Goal: Task Accomplishment & Management: Manage account settings

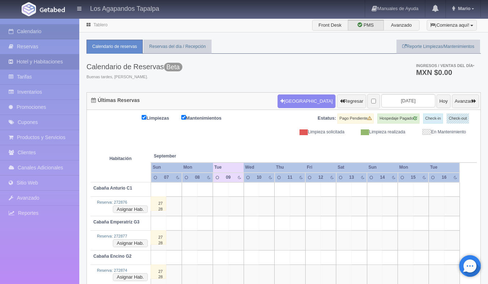
click at [45, 60] on link "Hotel y Habitaciones" at bounding box center [39, 61] width 79 height 15
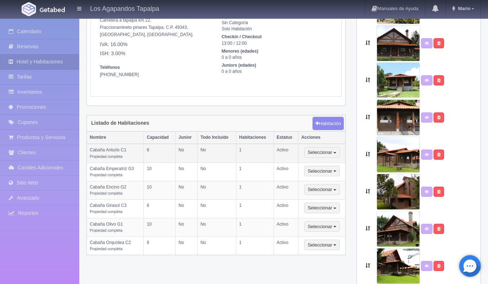
scroll to position [88, 0]
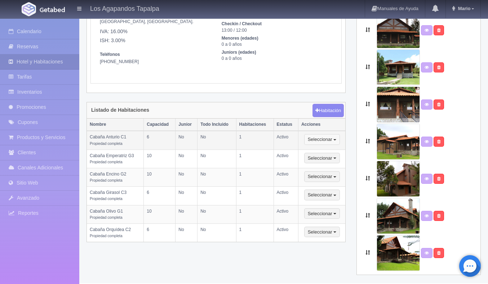
click at [319, 141] on button "Seleccionar" at bounding box center [322, 139] width 36 height 11
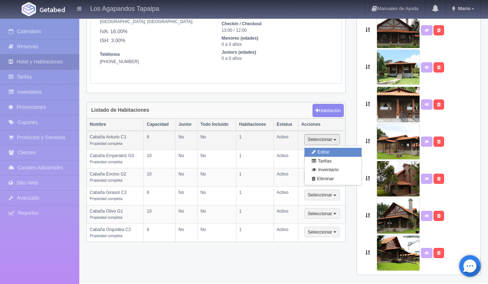
click at [320, 151] on link "Editar" at bounding box center [333, 152] width 57 height 9
select select "Propiedad completa"
select select "Rango"
select select "2"
select select "6"
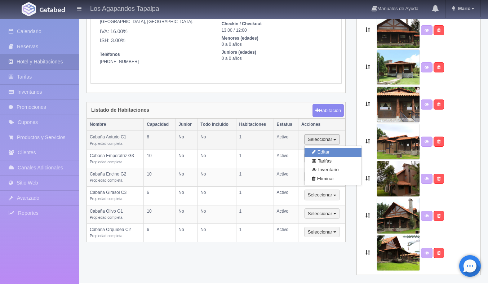
select select "1"
select select "Ocupacion"
radio input "true"
select select "3"
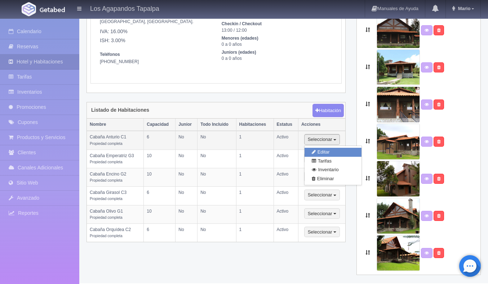
select select "5"
radio input "true"
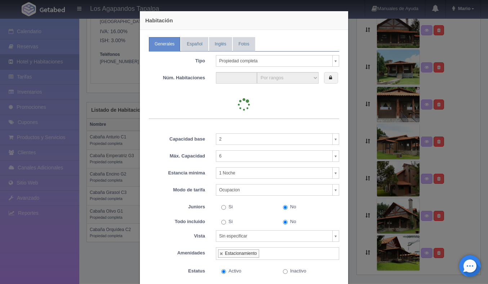
type input "1"
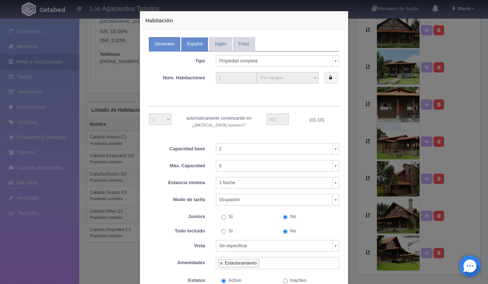
click at [194, 40] on link "Español" at bounding box center [194, 44] width 27 height 14
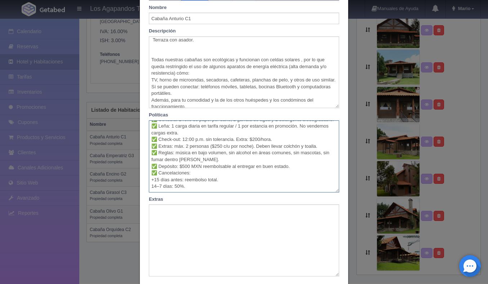
scroll to position [0, 0]
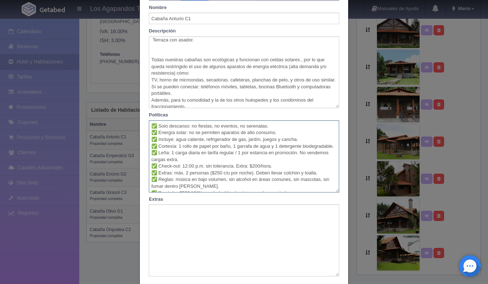
drag, startPoint x: 185, startPoint y: 181, endPoint x: 133, endPoint y: 116, distance: 82.6
click at [133, 116] on div "Habitación Generales Español Inglés Fotos Tipo Propiedad completa Habitación pr…" at bounding box center [244, 142] width 488 height 284
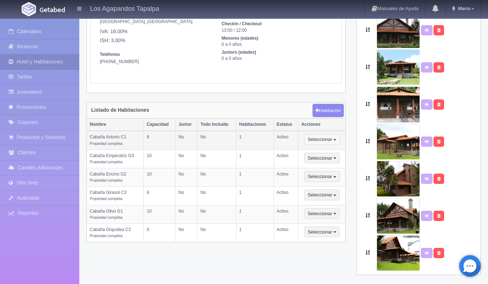
click at [320, 143] on button "Seleccionar" at bounding box center [322, 139] width 36 height 11
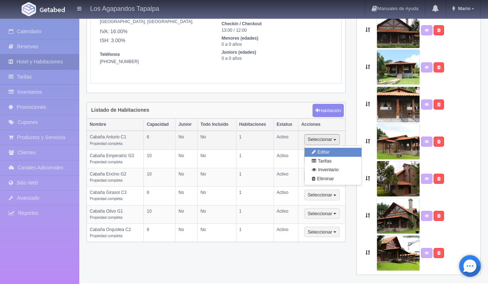
click at [318, 156] on link "Editar" at bounding box center [333, 152] width 57 height 9
type input "Cabaña Anturio C1"
type textarea "Considera esta cabaña para quedarte con tu familia capacidad para 6 personas (i…"
type textarea "✅ Solo descanso: no fiestas, no eventos, no serenatas. ✅ Energía solar: no se p…"
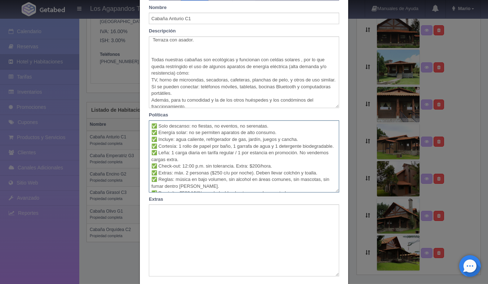
drag, startPoint x: 187, startPoint y: 181, endPoint x: 152, endPoint y: 123, distance: 67.4
click at [152, 123] on textarea "✅ Solo descanso: no fiestas, no eventos, no serenatas. ✅ Energía solar: no se p…" at bounding box center [244, 156] width 190 height 72
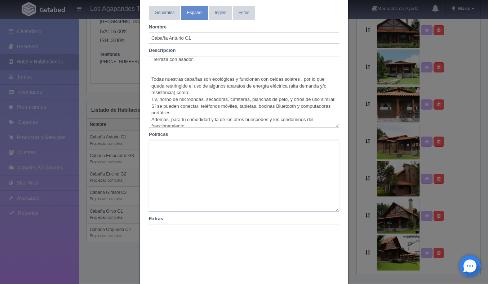
scroll to position [29, 0]
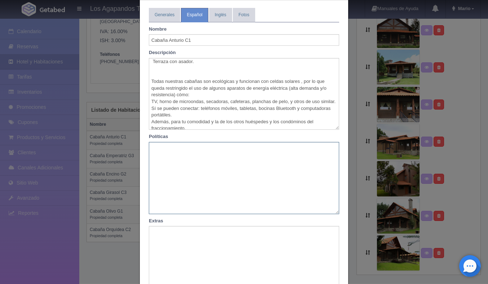
paste textarea "✅ Solo descanso: no fiestas, no eventos, no serenatas. ✅ Energía solar: no se p…"
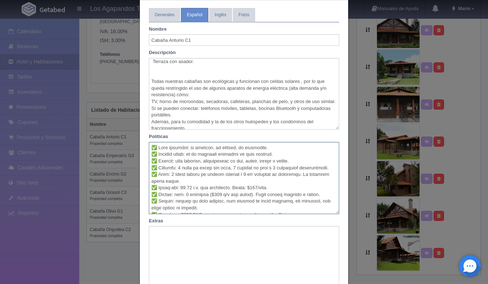
scroll to position [51, 0]
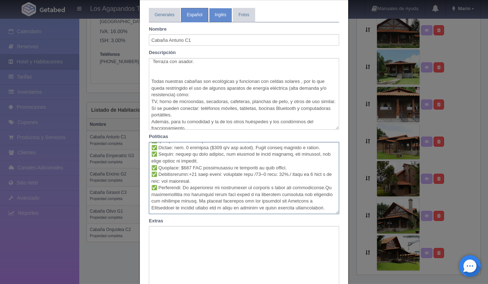
type textarea "✅ Solo descanso: no fiestas, no eventos, no serenatas. ✅ Energía solar: no se p…"
click at [220, 15] on link "Inglés" at bounding box center [220, 15] width 23 height 14
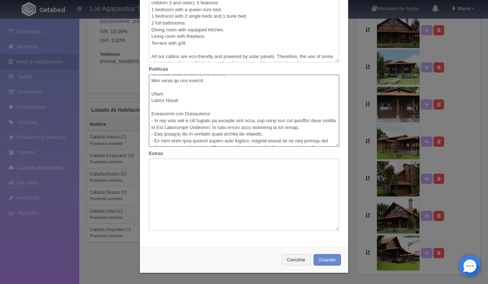
scroll to position [0, 0]
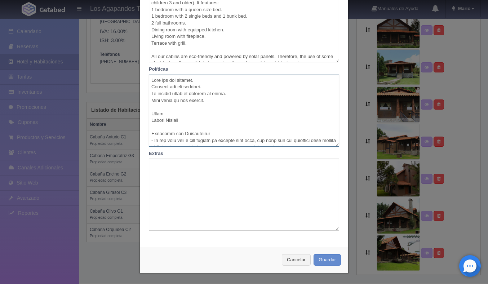
drag, startPoint x: 210, startPoint y: 137, endPoint x: 134, endPoint y: 59, distance: 109.1
click at [134, 59] on div "Habitación Generales Español Inglés Fotos Tipo Propiedad completa Habitación pr…" at bounding box center [244, 142] width 488 height 284
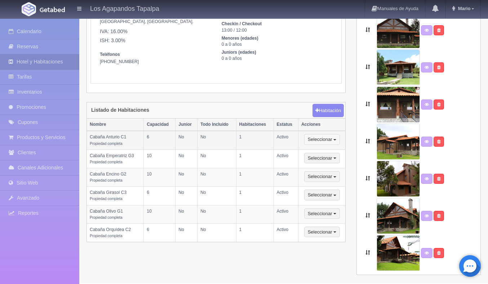
click at [322, 142] on button "Seleccionar" at bounding box center [322, 139] width 36 height 11
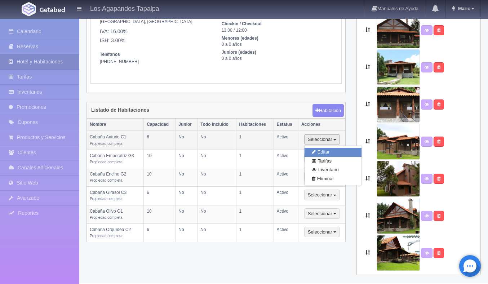
click at [320, 149] on link "Editar" at bounding box center [333, 152] width 57 height 9
type input "Anturio Cabin C1"
type textarea "Consider this cabin for your family stay. It can accommodate up to 6 people (in…"
type textarea "Pets are not allowed. Parties are not allowed. No outdoor music is allowed at n…"
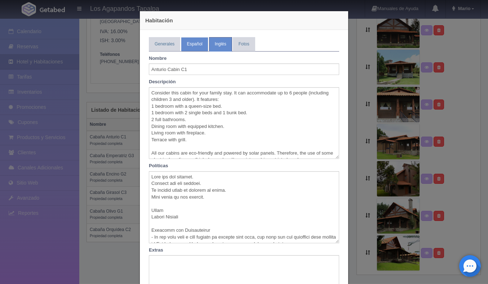
click at [194, 50] on link "Español" at bounding box center [194, 44] width 27 height 14
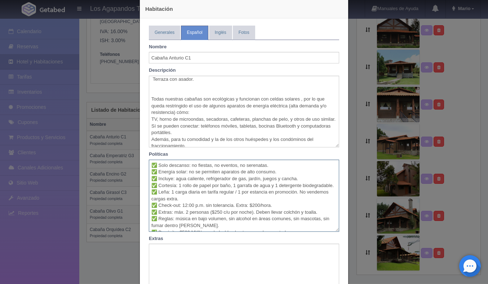
drag, startPoint x: 188, startPoint y: 221, endPoint x: 136, endPoint y: 165, distance: 77.3
click at [136, 165] on div "Habitación Generales Español Inglés Fotos Tipo Propiedad completa Habitación pr…" at bounding box center [244, 178] width 216 height 381
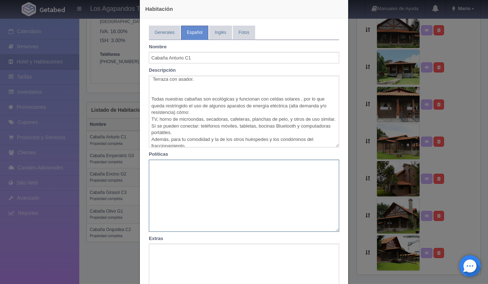
paste textarea "✅ Lore ipsumdol: si ametcon, ad elitsed, do eiusmodte. ✅ Incidid utlab: et do m…"
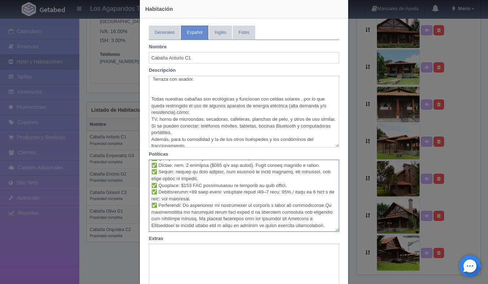
scroll to position [97, 0]
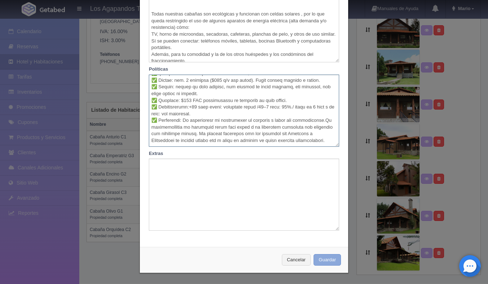
type textarea "✅ Lore ipsumdol: si ametcon, ad elitsed, do eiusmodte. ✅ Incidid utlab: et do m…"
click at [329, 260] on button "Guardar" at bounding box center [327, 260] width 27 height 12
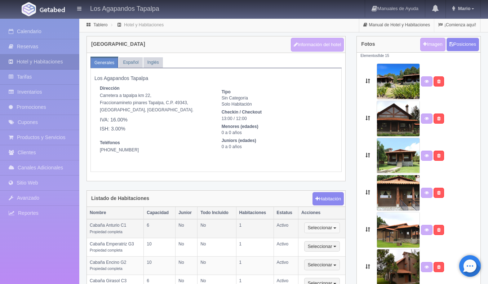
click at [337, 227] on button "Seleccionar" at bounding box center [322, 227] width 36 height 11
click at [330, 237] on link "Editar" at bounding box center [333, 240] width 57 height 9
type input "Cabaña Anturio C1"
type textarea "Considera esta cabaña para quedarte con tu familia capacidad para 6 personas (i…"
type textarea "✅ Solo descanso: no fiestas, no eventos, no serenatas. ✅ Energía solar: no se p…"
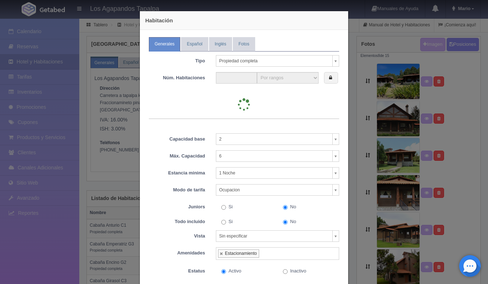
type input "1"
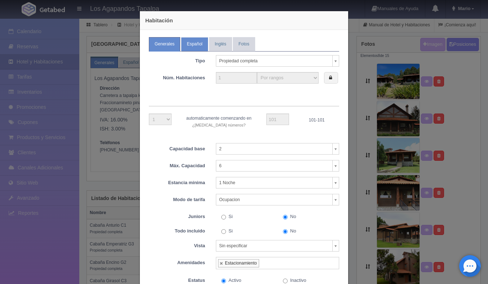
click at [193, 40] on link "Español" at bounding box center [194, 44] width 27 height 14
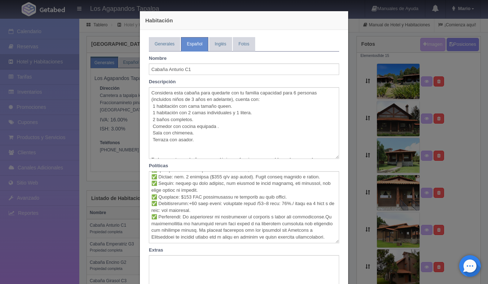
scroll to position [53, 0]
click at [223, 41] on link "Inglés" at bounding box center [220, 44] width 23 height 14
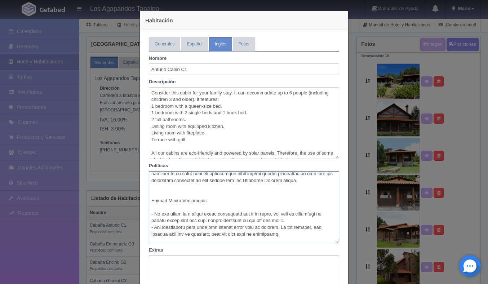
scroll to position [374, 0]
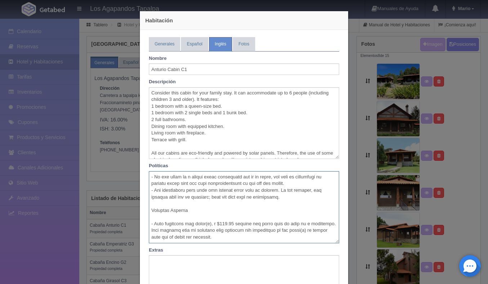
drag, startPoint x: 152, startPoint y: 177, endPoint x: 192, endPoint y: 253, distance: 85.6
click at [192, 253] on div "Nombre Anturio Cabin C1 Descripción Consider this cabin for your family stay. I…" at bounding box center [244, 190] width 190 height 276
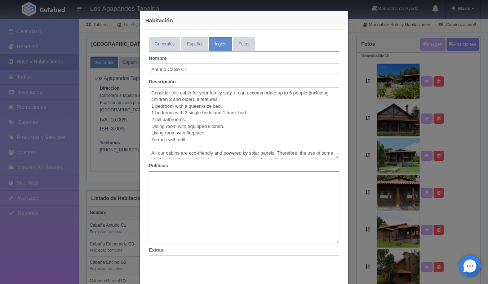
scroll to position [0, 0]
paste textarea "✅ Rest only: no parties, no events, no serenades. ✅ Solar energy: high-consumpt…"
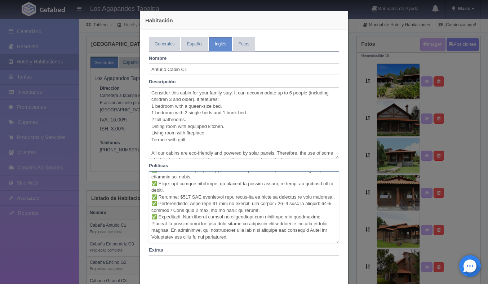
scroll to position [97, 0]
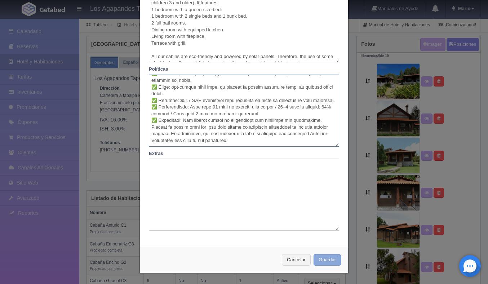
type textarea "✅ Rest only: no parties, no events, no serenades. ✅ Solar energy: high-consumpt…"
click at [330, 257] on button "Guardar" at bounding box center [327, 260] width 27 height 12
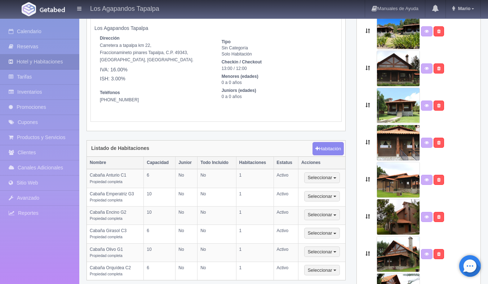
scroll to position [69, 0]
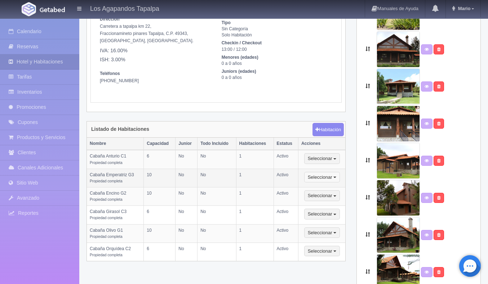
click at [336, 178] on button "Seleccionar" at bounding box center [322, 177] width 36 height 11
click at [329, 190] on link "Editar" at bounding box center [333, 189] width 57 height 9
select select "Propiedad completa"
select select "Nombre"
select select "2"
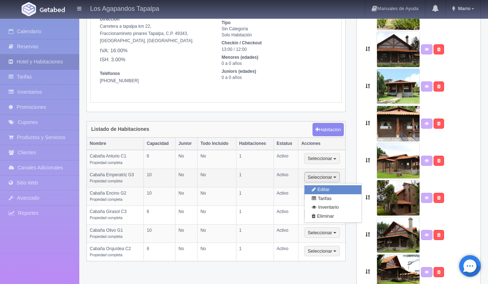
select select "10"
select select "1"
select select "Ocupacion"
radio input "true"
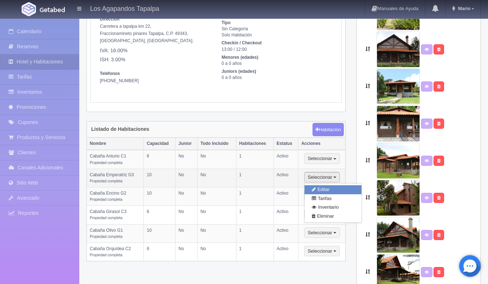
select select "3"
select select "5"
radio input "true"
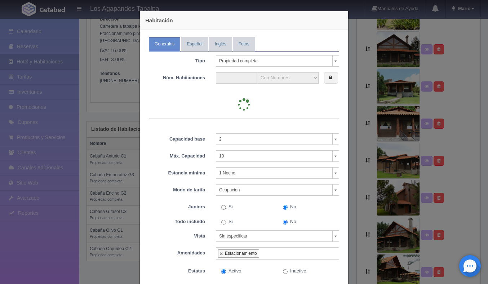
type input "1"
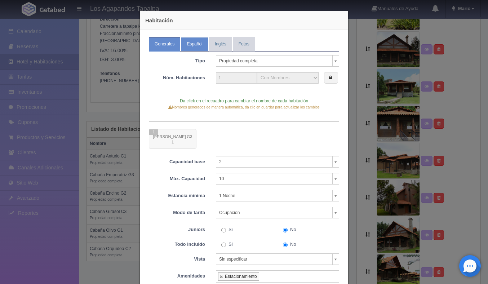
click at [193, 44] on link "Español" at bounding box center [194, 44] width 27 height 14
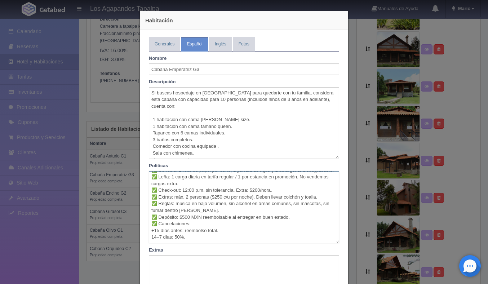
scroll to position [0, 0]
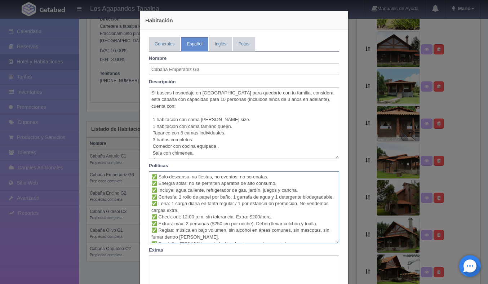
drag, startPoint x: 189, startPoint y: 229, endPoint x: 154, endPoint y: 171, distance: 67.9
click at [154, 171] on textarea "✅ Solo descanso: no fiestas, no eventos, no serenatas. ✅ Energía solar: no se p…" at bounding box center [244, 207] width 190 height 72
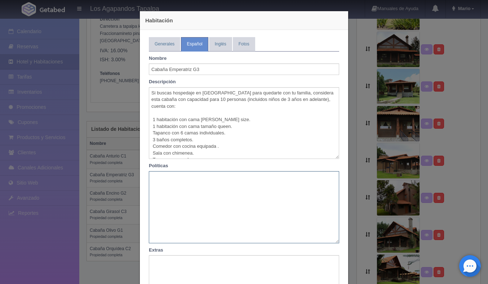
paste textarea "✅ Solo descanso: no fiestas, no eventos, no serenatas. ✅ Energía solar: no se p…"
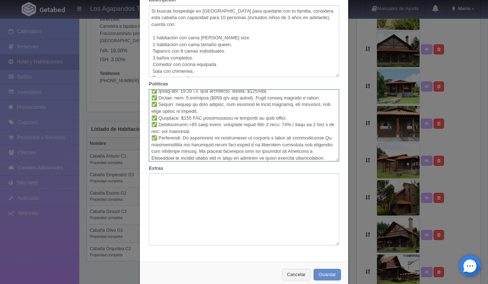
scroll to position [97, 0]
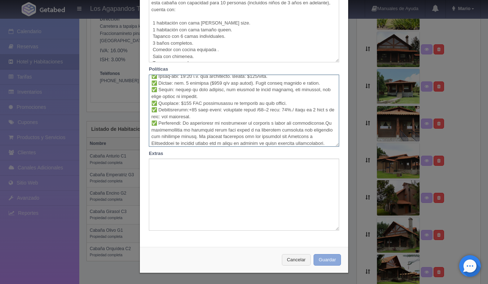
type textarea "✅ Solo descanso: no fiestas, no eventos, no serenatas. ✅ Energía solar: no se p…"
click at [329, 258] on button "Guardar" at bounding box center [327, 260] width 27 height 12
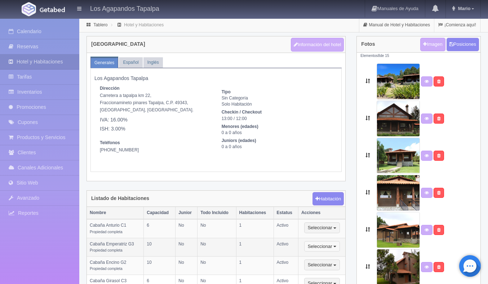
click at [336, 247] on button "Seleccionar" at bounding box center [322, 246] width 36 height 11
click at [330, 254] on link "Editar" at bounding box center [333, 258] width 57 height 9
type input "Empress Cabin G3"
type textarea "If you are looking for accommodation in Tapalpa with your family, consider this…"
type textarea "Pets are not allowed. Parties are not allowed. Music cannot be played outside a…"
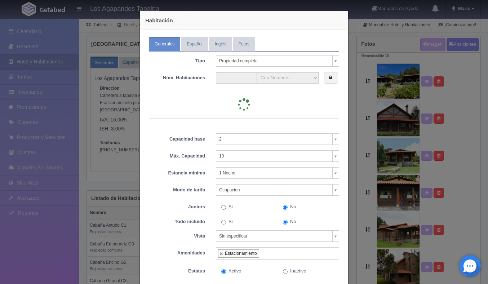
type input "1"
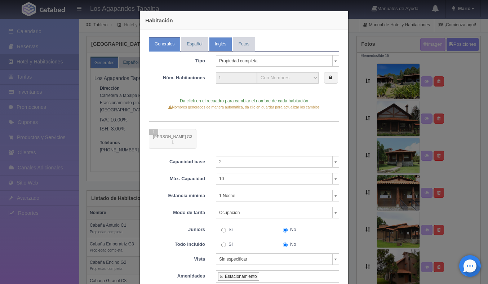
click at [219, 38] on link "Inglés" at bounding box center [220, 44] width 23 height 14
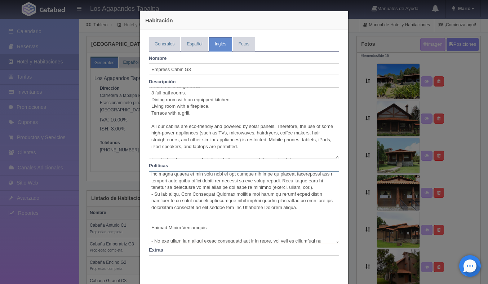
scroll to position [368, 0]
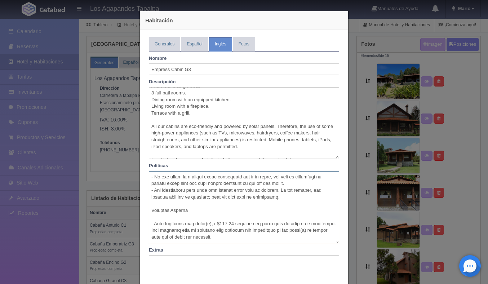
drag, startPoint x: 152, startPoint y: 178, endPoint x: 196, endPoint y: 250, distance: 84.6
click at [196, 250] on div "Nombre Empress Cabin G3 Descripción If you are looking for accommodation in Tap…" at bounding box center [244, 190] width 190 height 276
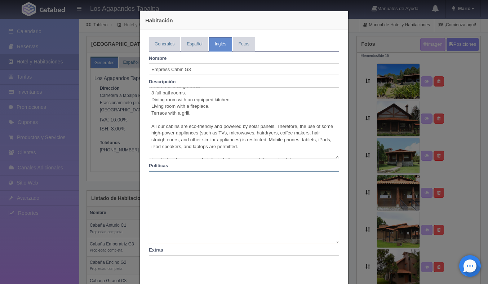
scroll to position [0, 0]
paste textarea "✅ Lore ipsu: do sitamet, co adipis, el seddoeius. ✅ Tempo incidi: utla-etdolore…"
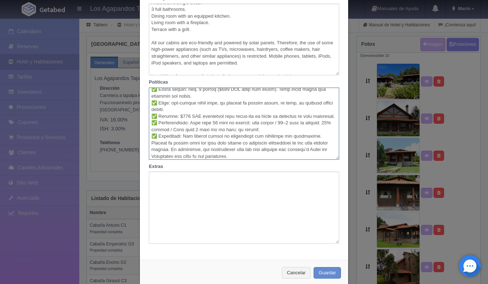
scroll to position [97, 0]
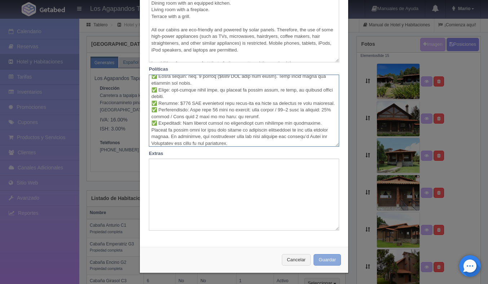
type textarea "✅ Lore ipsu: do sitamet, co adipis, el seddoeius. ✅ Tempo incidi: utla-etdolore…"
click at [331, 259] on button "Guardar" at bounding box center [327, 260] width 27 height 12
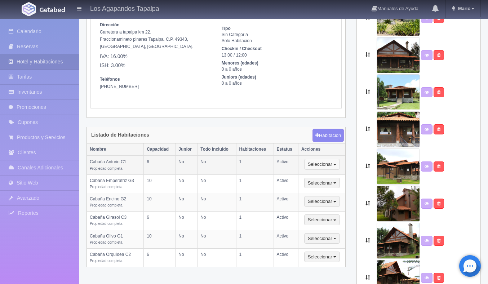
scroll to position [72, 0]
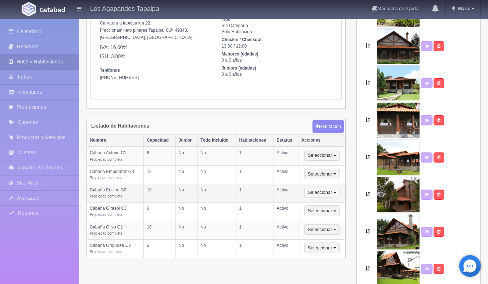
click at [334, 192] on span "button" at bounding box center [334, 192] width 3 height 1
click at [326, 203] on link "Editar" at bounding box center [333, 205] width 57 height 9
select select "Propiedad completa"
select select "Nombre"
select select "2"
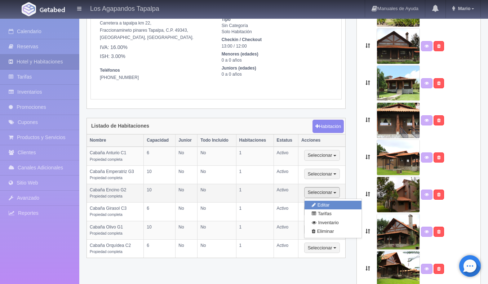
select select "10"
select select "1"
select select "Ocupacion"
radio input "true"
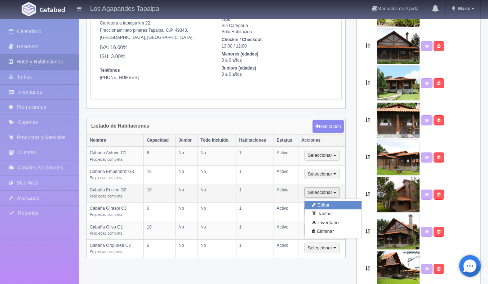
select select "3"
radio input "true"
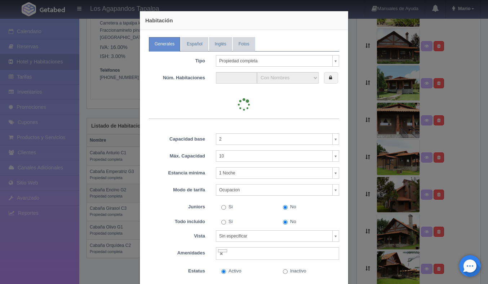
type input "1"
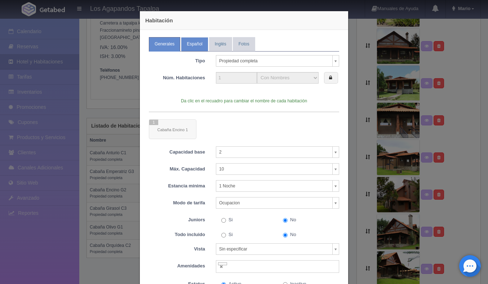
click at [200, 49] on link "Español" at bounding box center [194, 44] width 27 height 14
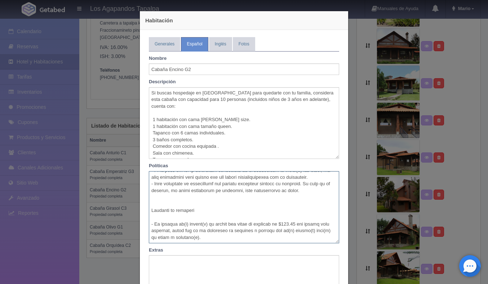
scroll to position [461, 0]
drag, startPoint x: 152, startPoint y: 177, endPoint x: 223, endPoint y: 239, distance: 94.5
click at [223, 239] on textarea at bounding box center [244, 207] width 190 height 72
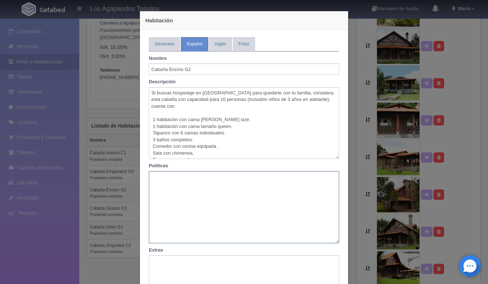
scroll to position [0, 0]
paste textarea "✅ Solo descanso: no fiestas, no eventos, no serenatas. ✅ Energía solar: no se p…"
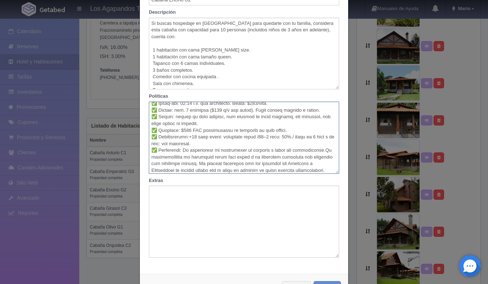
scroll to position [97, 0]
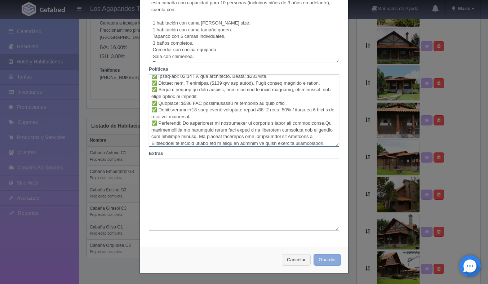
type textarea "✅ Solo descanso: no fiestas, no eventos, no serenatas. ✅ Energía solar: no se p…"
click at [332, 258] on button "Guardar" at bounding box center [327, 260] width 27 height 12
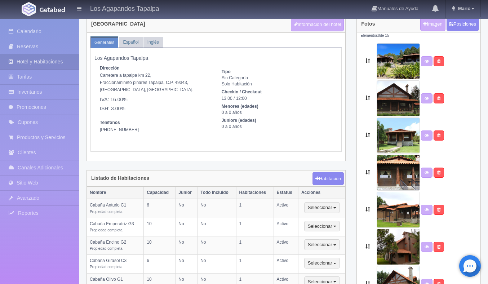
scroll to position [22, 0]
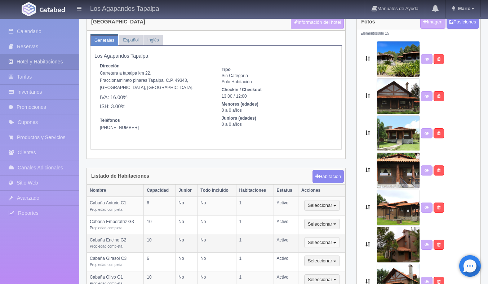
click at [333, 243] on button "Seleccionar" at bounding box center [322, 242] width 36 height 11
click at [328, 254] on link "Editar" at bounding box center [333, 255] width 57 height 9
type input "Encino G2 Cabin"
type textarea "If you`re looking for accommodation in [GEOGRAPHIC_DATA] with your family, cons…"
type textarea "Pets are not allowed. Parties are not allowed. Music cannot be played outside a…"
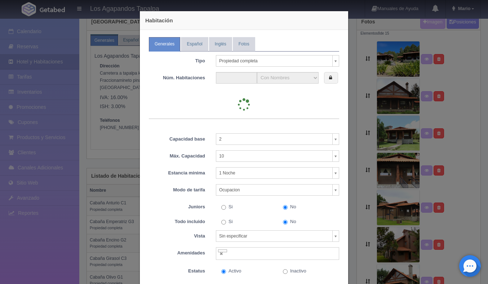
type input "1"
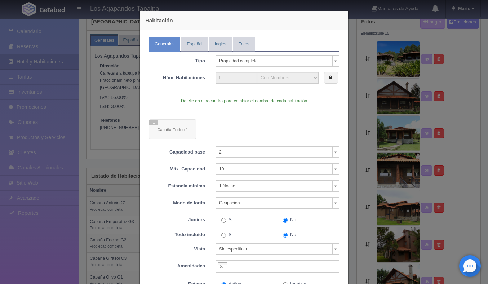
click at [222, 52] on div "Tipo Propiedad completa Habitación privada Habitación compartida Propiedad comp…" at bounding box center [244, 170] width 190 height 236
click at [222, 50] on link "Inglés" at bounding box center [220, 44] width 23 height 14
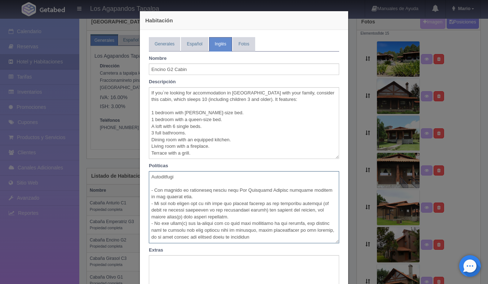
scroll to position [361, 0]
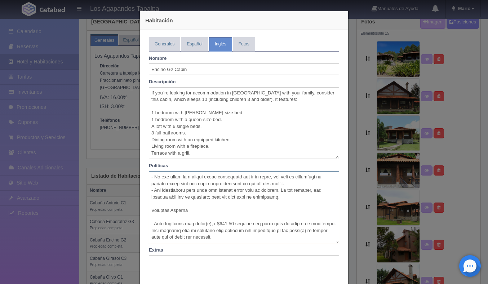
drag, startPoint x: 152, startPoint y: 176, endPoint x: 213, endPoint y: 269, distance: 111.2
click at [213, 269] on div "Nombre Encino G2 Cabin Descripción If you`re looking for accommodation in Tapal…" at bounding box center [244, 190] width 190 height 276
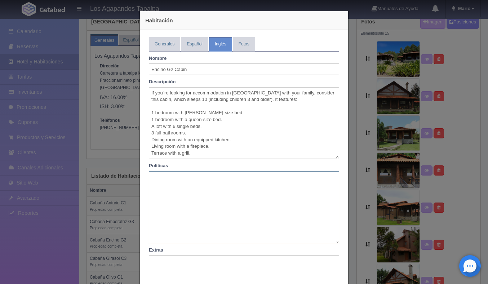
scroll to position [0, 0]
paste textarea "✅ Rest only: no parties, no events, no serenades. ✅ Solar energy: high-consumpt…"
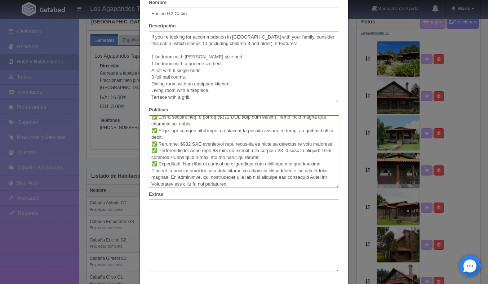
scroll to position [97, 0]
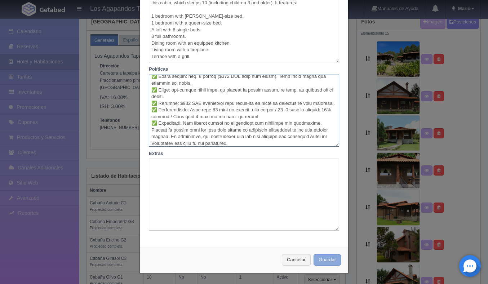
type textarea "✅ Rest only: no parties, no events, no serenades. ✅ Solar energy: high-consumpt…"
click at [324, 261] on button "Guardar" at bounding box center [327, 260] width 27 height 12
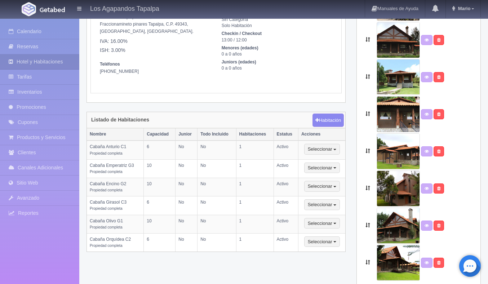
scroll to position [88, 0]
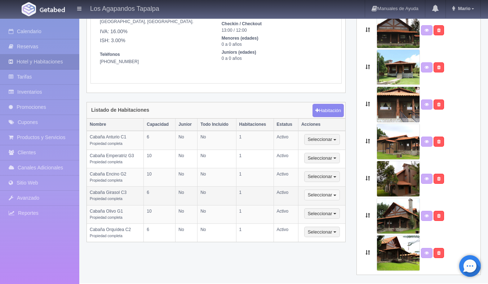
click at [337, 193] on button "Seleccionar" at bounding box center [322, 195] width 36 height 11
click at [326, 208] on link "Editar" at bounding box center [333, 207] width 57 height 9
select select "Propiedad completa"
select select "Nombre"
select select "2"
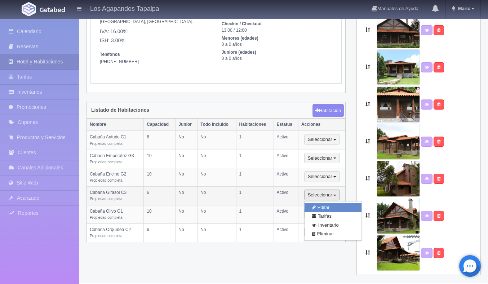
select select "6"
select select "1"
select select "Ocupacion"
radio input "true"
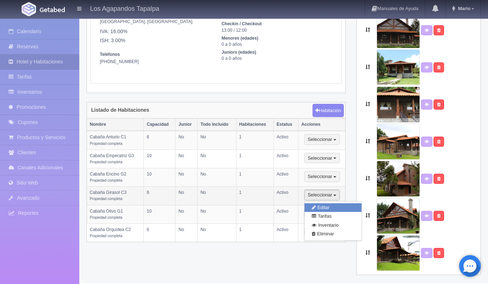
select select "3"
select select "5"
radio input "true"
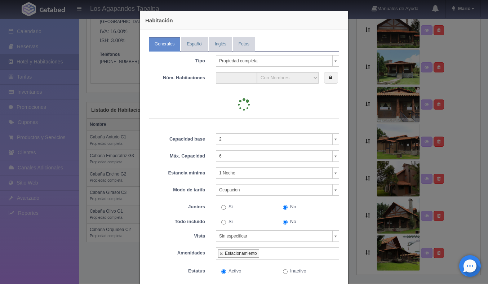
type input "1"
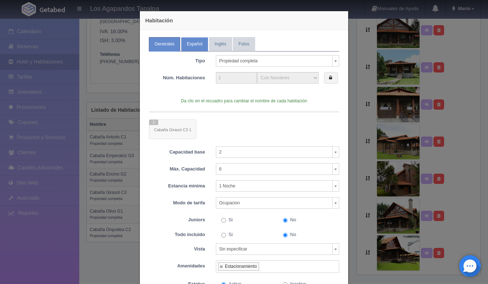
click at [193, 41] on link "Español" at bounding box center [194, 44] width 27 height 14
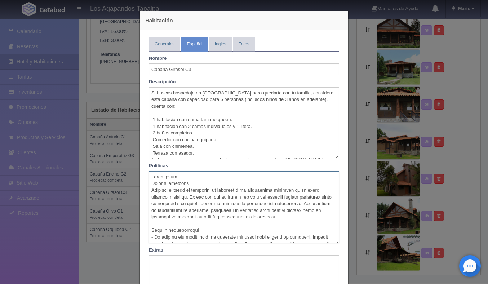
drag, startPoint x: 151, startPoint y: 178, endPoint x: 194, endPoint y: 218, distance: 58.9
click at [194, 218] on textarea at bounding box center [244, 207] width 190 height 72
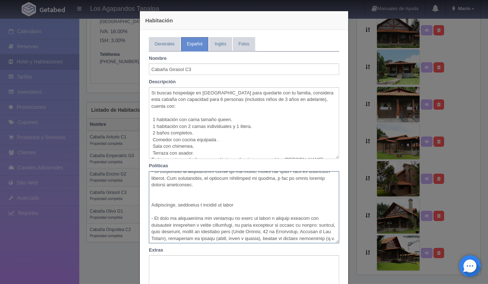
scroll to position [0, 0]
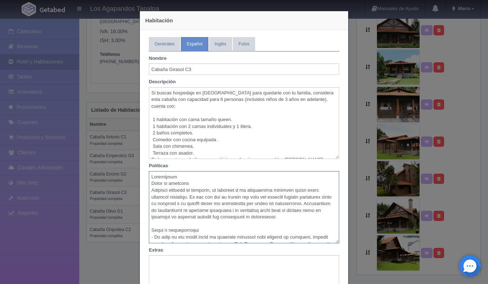
click at [178, 198] on textarea at bounding box center [244, 207] width 190 height 72
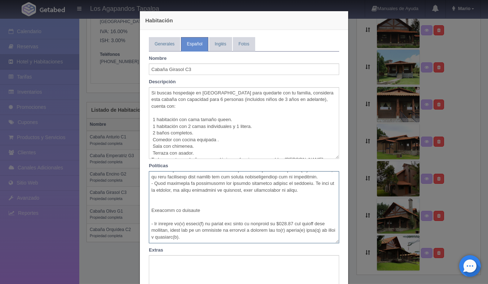
scroll to position [428, 0]
drag, startPoint x: 151, startPoint y: 176, endPoint x: 218, endPoint y: 243, distance: 94.8
click at [218, 243] on div "Nombre Cabaña Girasol C3 Descripción Políticas Extras" at bounding box center [244, 190] width 190 height 276
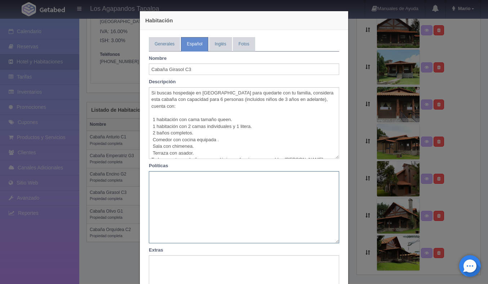
scroll to position [0, 0]
paste textarea "✅ Lore ipsumdol: si ametcon, ad elitsed, do eiusmodte. ✅ Incidid utlab: et do m…"
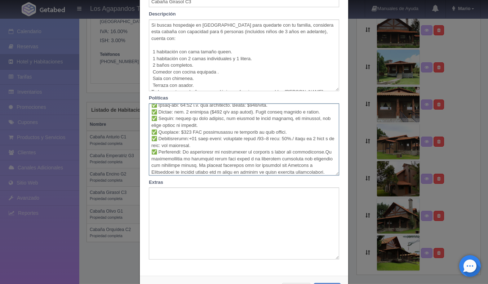
scroll to position [97, 0]
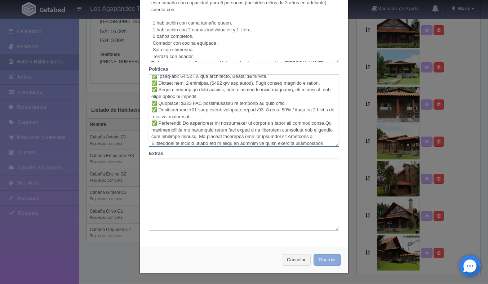
type textarea "✅ Lore ipsumdol: si ametcon, ad elitsed, do eiusmodte. ✅ Incidid utlab: et do m…"
click at [327, 259] on button "Guardar" at bounding box center [327, 260] width 27 height 12
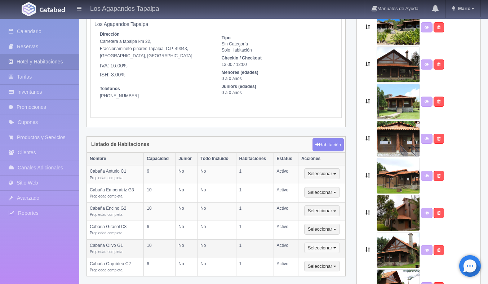
scroll to position [55, 0]
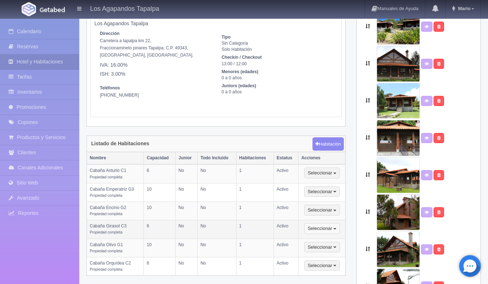
click at [334, 233] on button "Seleccionar" at bounding box center [322, 228] width 36 height 11
click at [330, 240] on link "Editar" at bounding box center [333, 241] width 57 height 9
type input "Sunflower Cabin C3"
type textarea "If you`re looking for accommodation in Tapalpa with your family, consider this …"
type textarea "Pets are not allowed. Parties are not allowed. Music cannot be played outside a…"
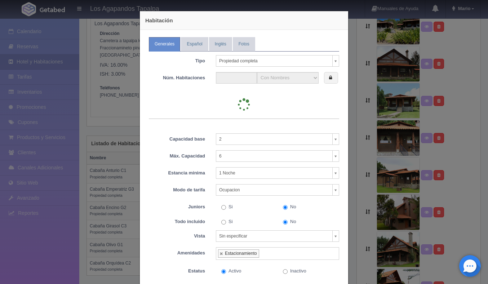
type input "1"
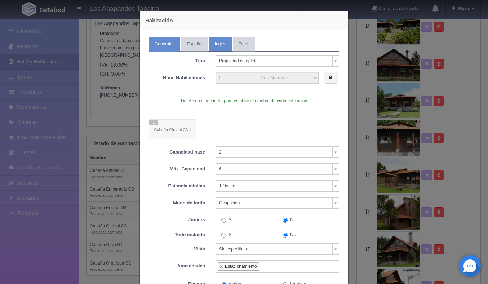
click at [218, 46] on link "Inglés" at bounding box center [220, 44] width 23 height 14
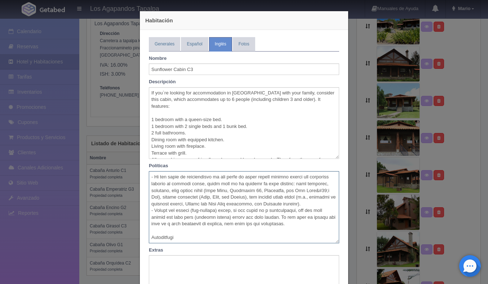
scroll to position [361, 0]
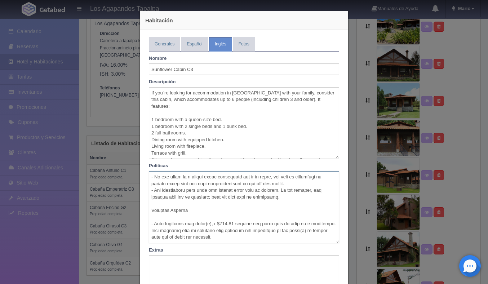
drag, startPoint x: 152, startPoint y: 176, endPoint x: 198, endPoint y: 263, distance: 98.2
click at [198, 263] on div "Nombre Sunflower Cabin C3 Descripción If you`re looking for accommodation in Ta…" at bounding box center [244, 190] width 190 height 276
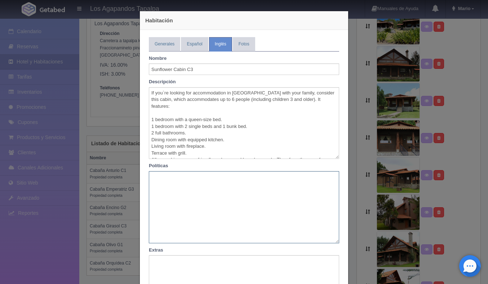
scroll to position [0, 0]
paste textarea "✅ Rest only: no parties, no events, no serenades. ✅ Solar energy: high-consumpt…"
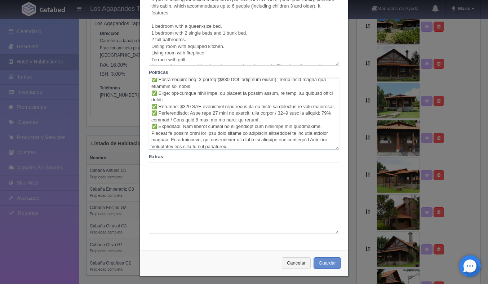
scroll to position [97, 0]
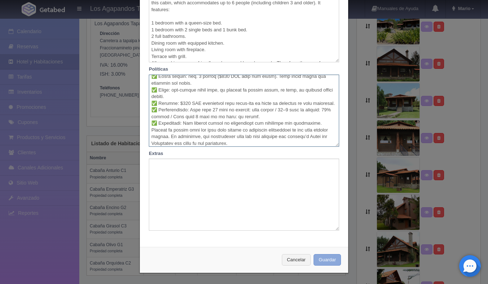
type textarea "✅ Rest only: no parties, no events, no serenades. ✅ Solar energy: high-consumpt…"
click at [330, 259] on button "Guardar" at bounding box center [327, 260] width 27 height 12
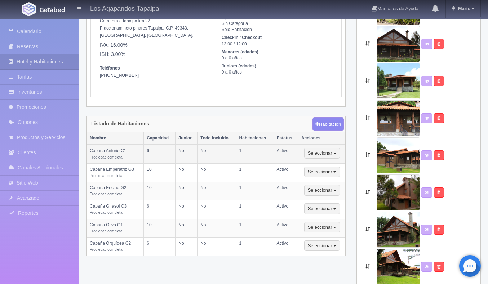
scroll to position [88, 0]
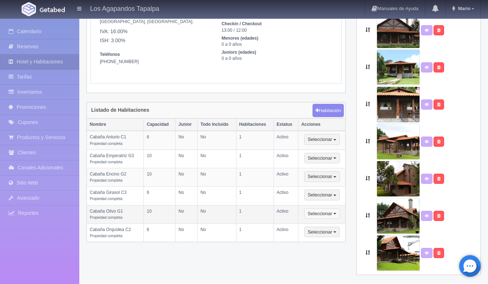
click at [334, 213] on span "button" at bounding box center [334, 213] width 3 height 1
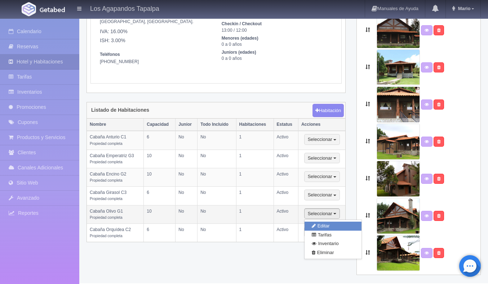
click at [328, 226] on link "Editar" at bounding box center [333, 226] width 57 height 9
select select "Propiedad completa"
select select "Nombre"
select select "2"
select select "10"
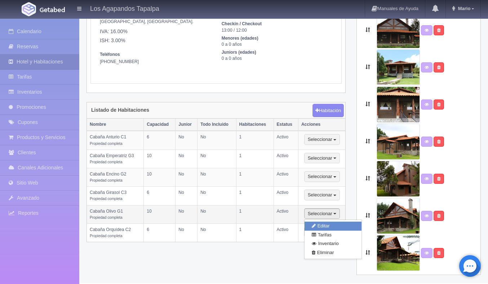
select select "1"
select select "Ocupacion"
radio input "true"
select select "3"
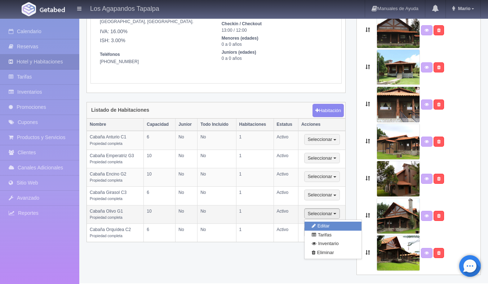
radio input "true"
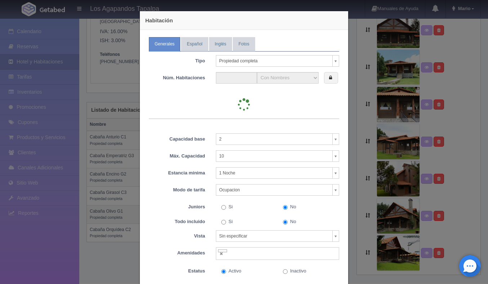
type input "1"
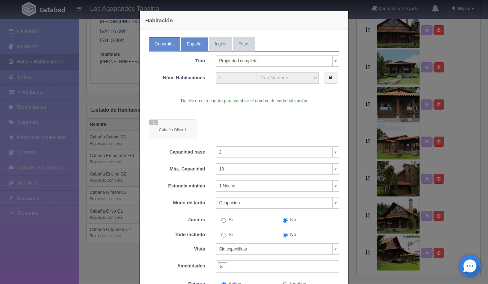
click at [191, 42] on link "Español" at bounding box center [194, 44] width 27 height 14
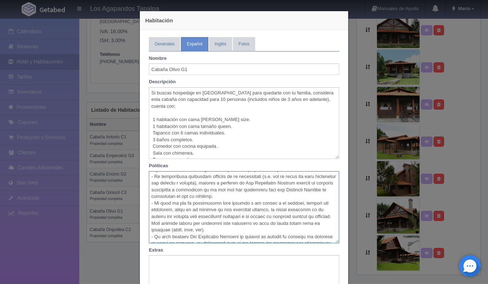
scroll to position [428, 0]
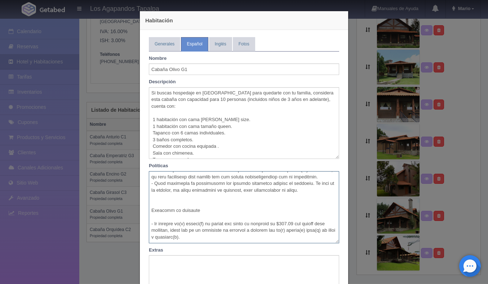
drag, startPoint x: 151, startPoint y: 177, endPoint x: 198, endPoint y: 265, distance: 100.3
click at [199, 265] on div "Nombre Cabaña Olivo G1 Descripción Políticas Extras" at bounding box center [244, 190] width 190 height 276
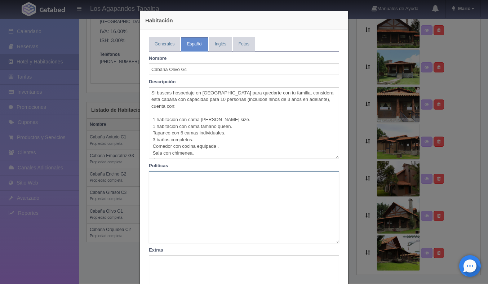
scroll to position [0, 0]
paste textarea "✅ Lore ipsumdol: si ametcon, ad elitsed, do eiusmodte. ✅ Incidid utlab: et do m…"
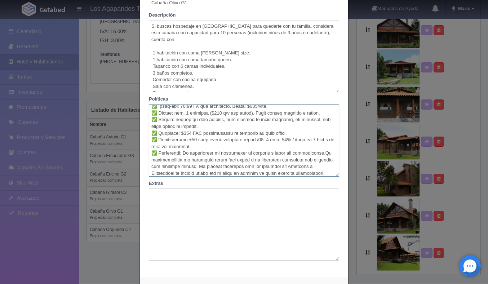
scroll to position [97, 0]
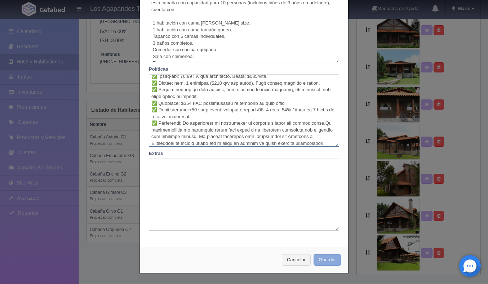
type textarea "✅ Lore ipsumdol: si ametcon, ad elitsed, do eiusmodte. ✅ Incidid utlab: et do m…"
click at [331, 259] on button "Guardar" at bounding box center [327, 260] width 27 height 12
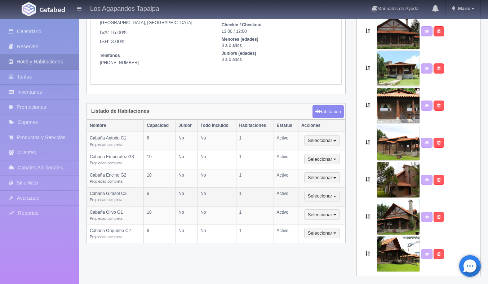
scroll to position [88, 0]
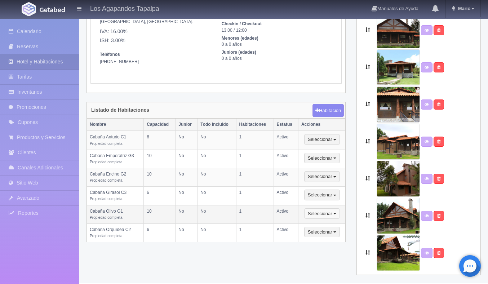
click at [336, 218] on button "Seleccionar" at bounding box center [322, 213] width 36 height 11
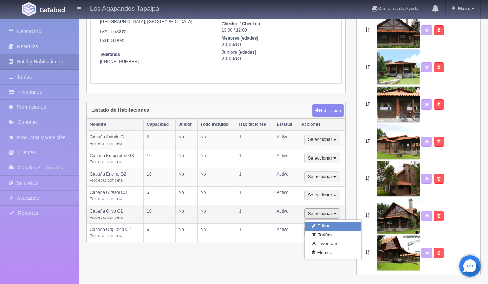
click at [332, 224] on link "Editar" at bounding box center [333, 226] width 57 height 9
select select "Propiedad completa"
select select "Nombre"
select select "2"
select select "10"
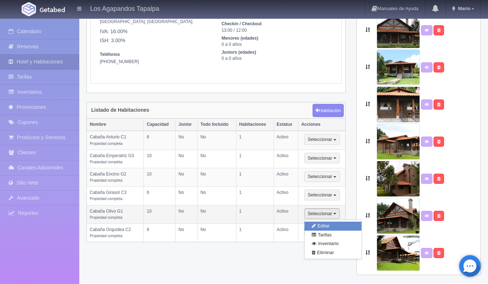
select select "1"
select select "Ocupacion"
radio input "true"
select select "3"
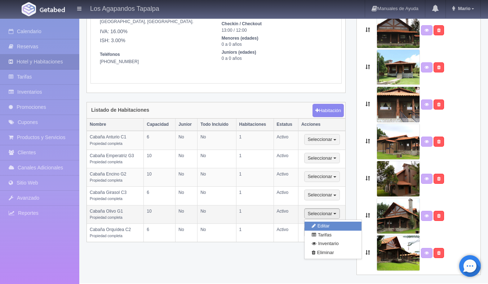
radio input "true"
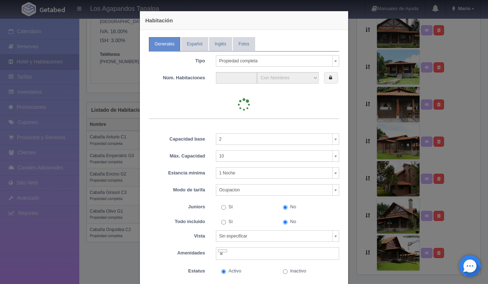
type input "1"
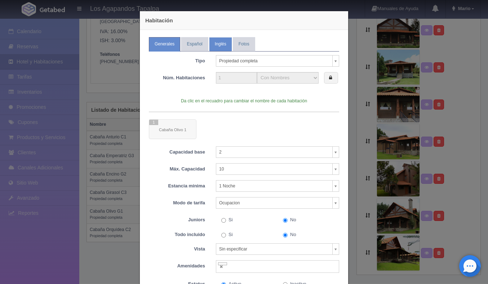
click at [218, 45] on link "Inglés" at bounding box center [220, 44] width 23 height 14
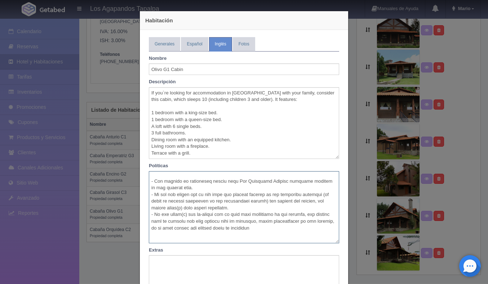
scroll to position [361, 0]
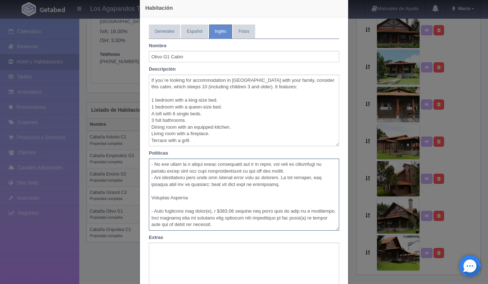
drag, startPoint x: 151, startPoint y: 175, endPoint x: 225, endPoint y: 276, distance: 125.9
click at [225, 276] on div "Nombre Olivo G1 Cabin Descripción If you`re looking for accommodation in Tapalp…" at bounding box center [244, 177] width 190 height 276
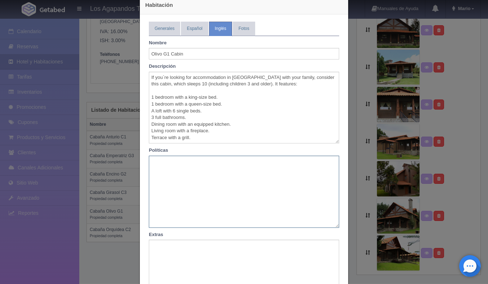
scroll to position [0, 0]
paste textarea "✅ Rest only: no parties, no events, no serenades. ✅ Solar energy: high-consumpt…"
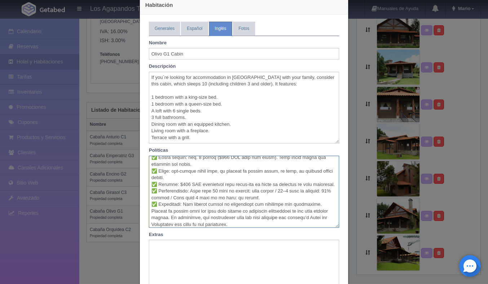
scroll to position [97, 0]
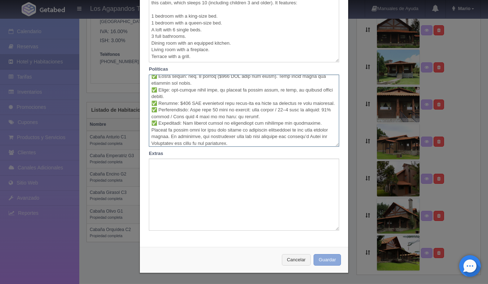
type textarea "✅ Rest only: no parties, no events, no serenades. ✅ Solar energy: high-consumpt…"
click at [328, 259] on button "Guardar" at bounding box center [327, 260] width 27 height 12
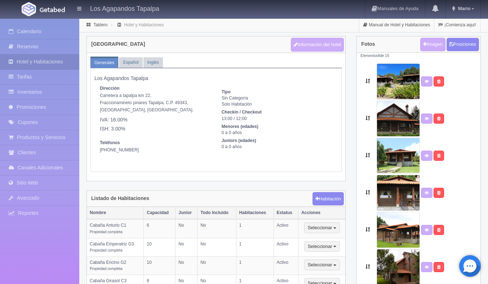
scroll to position [88, 0]
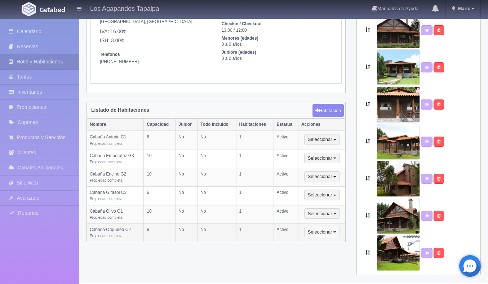
click at [335, 231] on button "Seleccionar" at bounding box center [322, 232] width 36 height 11
click at [325, 244] on link "Editar" at bounding box center [333, 244] width 57 height 9
select select "Propiedad completa"
select select "Nombre"
select select "2"
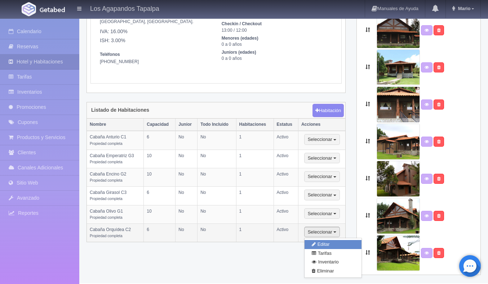
select select "6"
select select "1"
select select "Ocupacion"
radio input "true"
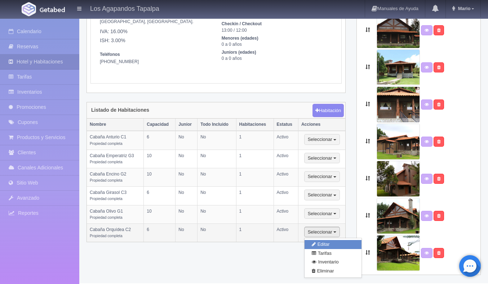
select select "3"
select select "5"
radio input "true"
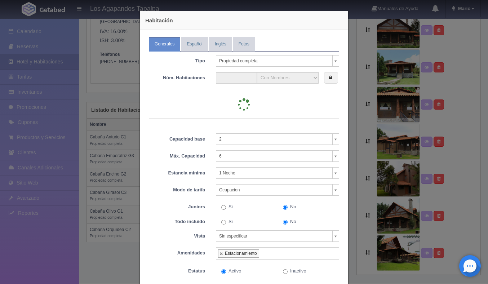
type input "1"
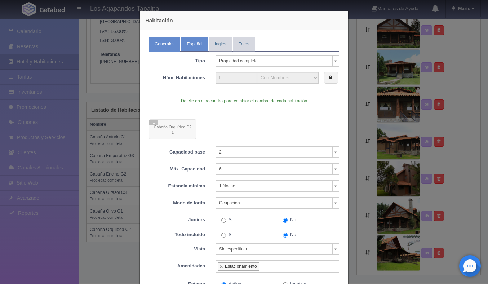
click at [198, 44] on link "Español" at bounding box center [194, 44] width 27 height 14
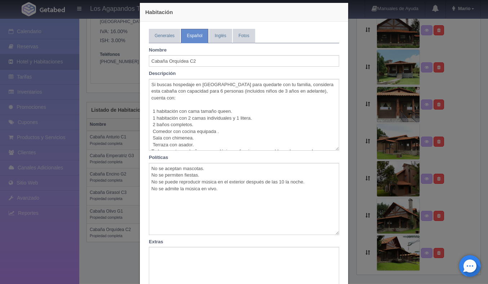
scroll to position [0, 0]
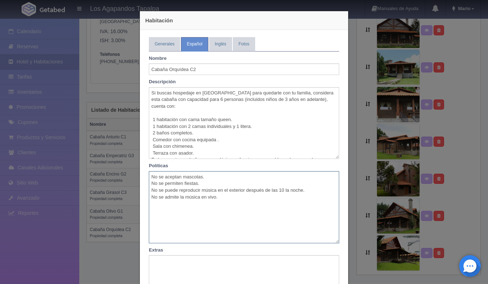
drag, startPoint x: 152, startPoint y: 177, endPoint x: 246, endPoint y: 222, distance: 104.5
click at [246, 222] on textarea "No se aceptan mascotas. No se permiten fiestas. No se puede reproducir música e…" at bounding box center [244, 207] width 190 height 72
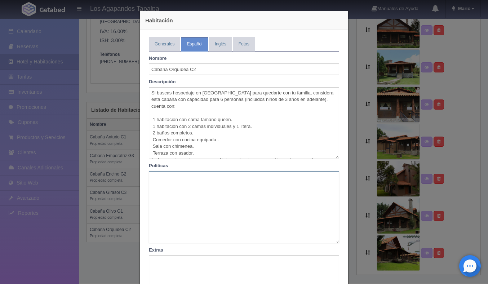
paste textarea "✅ Lore ipsumdol: si ametcon, ad elitsed, do eiusmodte. ✅ Incidid utlab: et do m…"
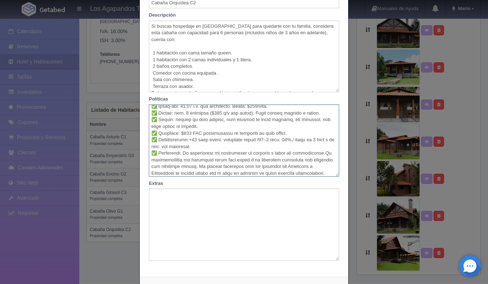
scroll to position [97, 0]
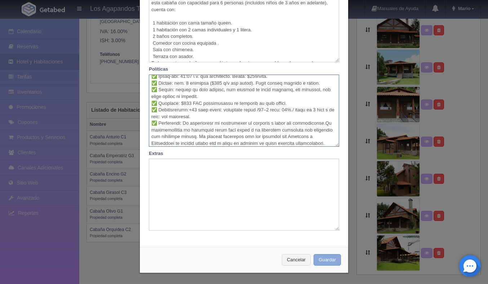
type textarea "✅ Lore ipsumdol: si ametcon, ad elitsed, do eiusmodte. ✅ Incidid utlab: et do m…"
click at [333, 261] on button "Guardar" at bounding box center [327, 260] width 27 height 12
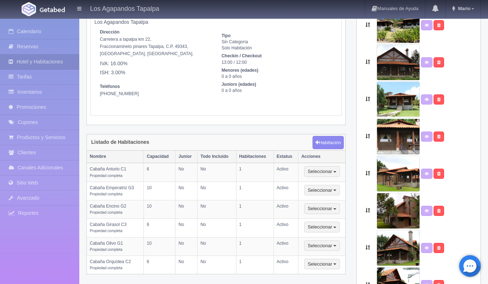
scroll to position [88, 0]
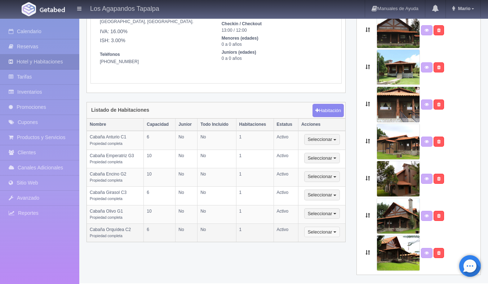
click at [334, 230] on button "Seleccionar" at bounding box center [322, 232] width 36 height 11
click at [331, 243] on link "Editar" at bounding box center [333, 244] width 57 height 9
type input "Orchid Cabin C2"
type textarea "If you&#39;re looking for accommodation in Tapalpa with your family, consider t…"
type textarea "Pets are not allowed. Parties are not allowed. Music cannot be played outside a…"
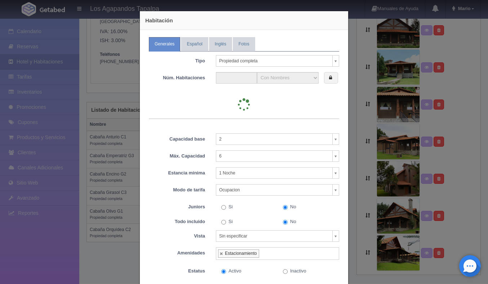
type input "1"
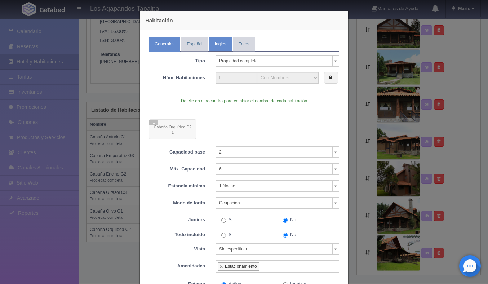
click at [226, 46] on link "Inglés" at bounding box center [220, 44] width 23 height 14
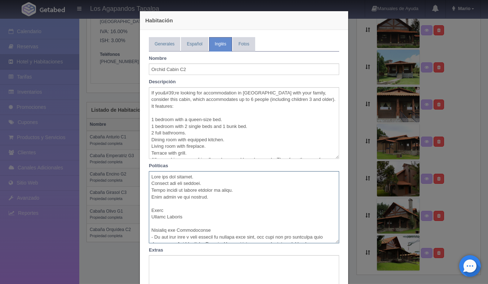
scroll to position [368, 0]
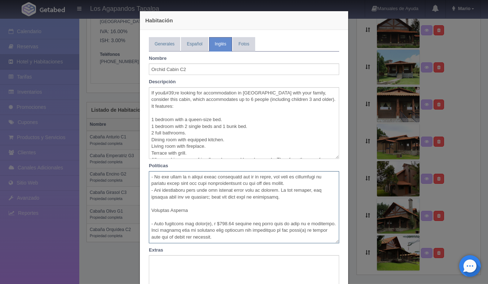
drag, startPoint x: 151, startPoint y: 176, endPoint x: 225, endPoint y: 270, distance: 118.8
click at [225, 270] on div "Nombre Orchid Cabin C2 Descripción If you&#39;re looking for accommodation in T…" at bounding box center [244, 190] width 190 height 276
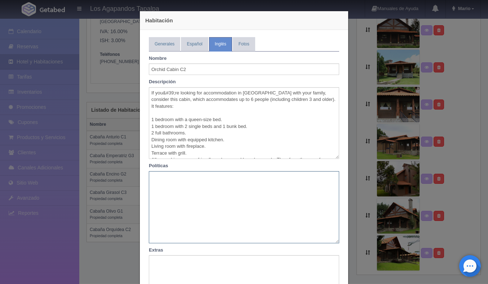
scroll to position [0, 0]
paste textarea "✅ Rest only: no parties, no events, no serenades. ✅ Solar energy: high-consumpt…"
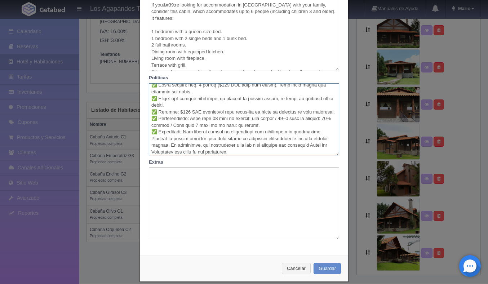
scroll to position [97, 0]
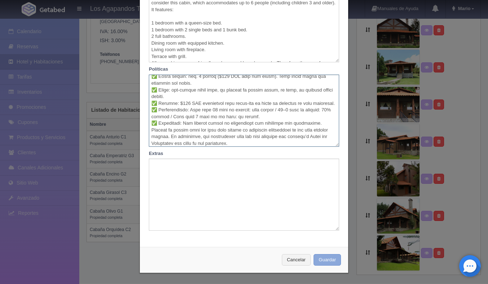
type textarea "✅ Rest only: no parties, no events, no serenades. ✅ Solar energy: high-consumpt…"
click at [331, 261] on button "Guardar" at bounding box center [327, 260] width 27 height 12
